Goal: Information Seeking & Learning: Learn about a topic

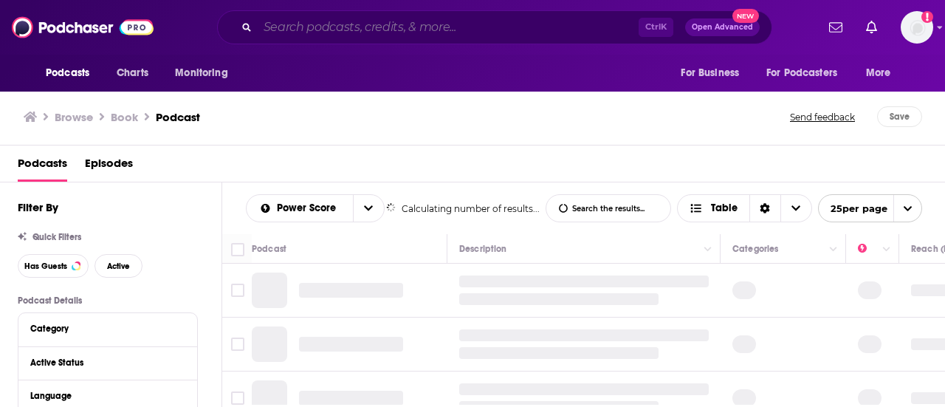
drag, startPoint x: 0, startPoint y: 0, endPoint x: 376, endPoint y: 21, distance: 376.4
click at [376, 21] on input "Search podcasts, credits, & more..." at bounding box center [448, 28] width 381 height 24
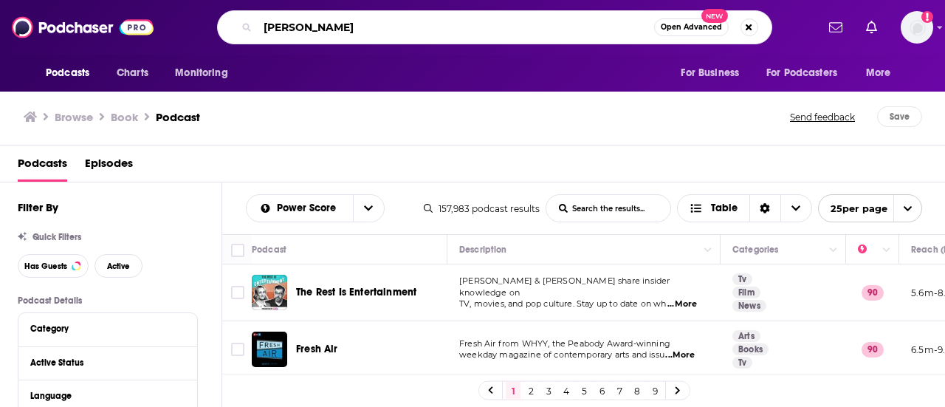
type input "[PERSON_NAME]"
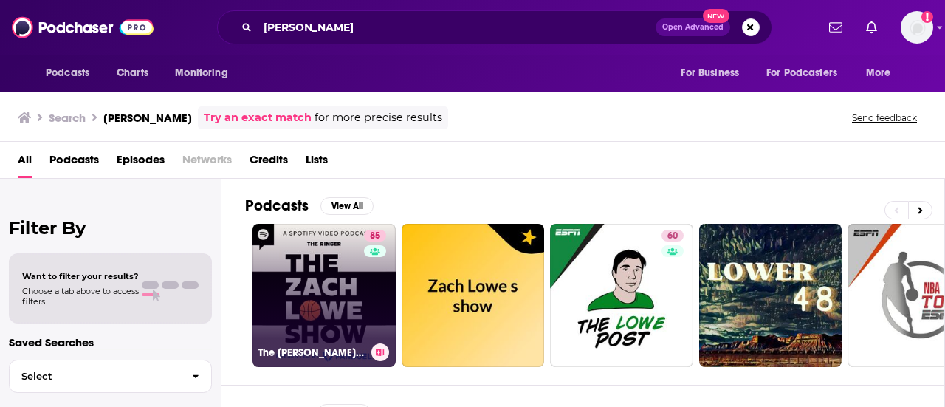
click at [313, 290] on link "85 The [PERSON_NAME] Show" at bounding box center [324, 295] width 143 height 143
